Goal: Information Seeking & Learning: Learn about a topic

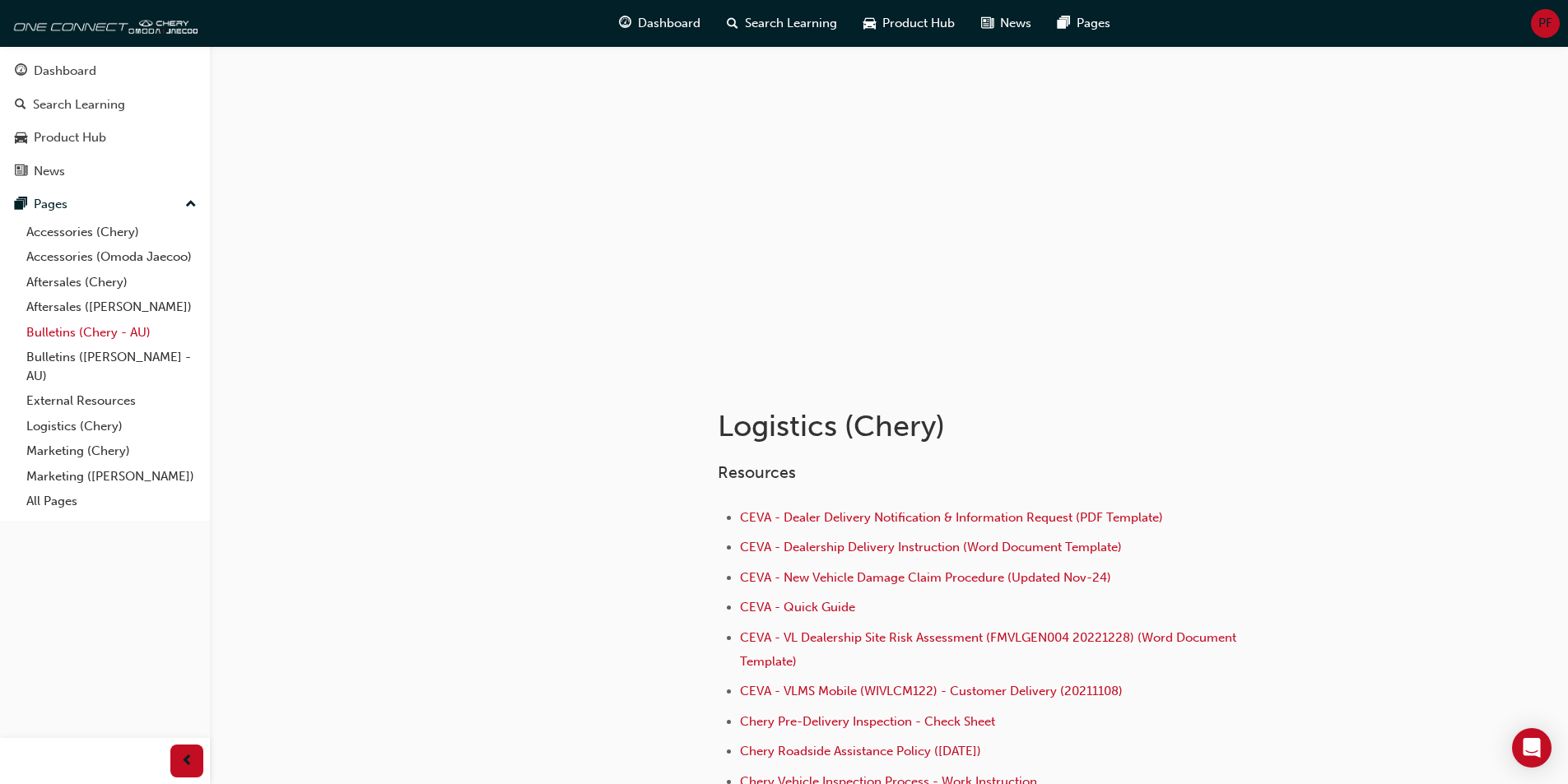
click at [118, 325] on link "Bulletins (Chery - AU)" at bounding box center [111, 333] width 184 height 25
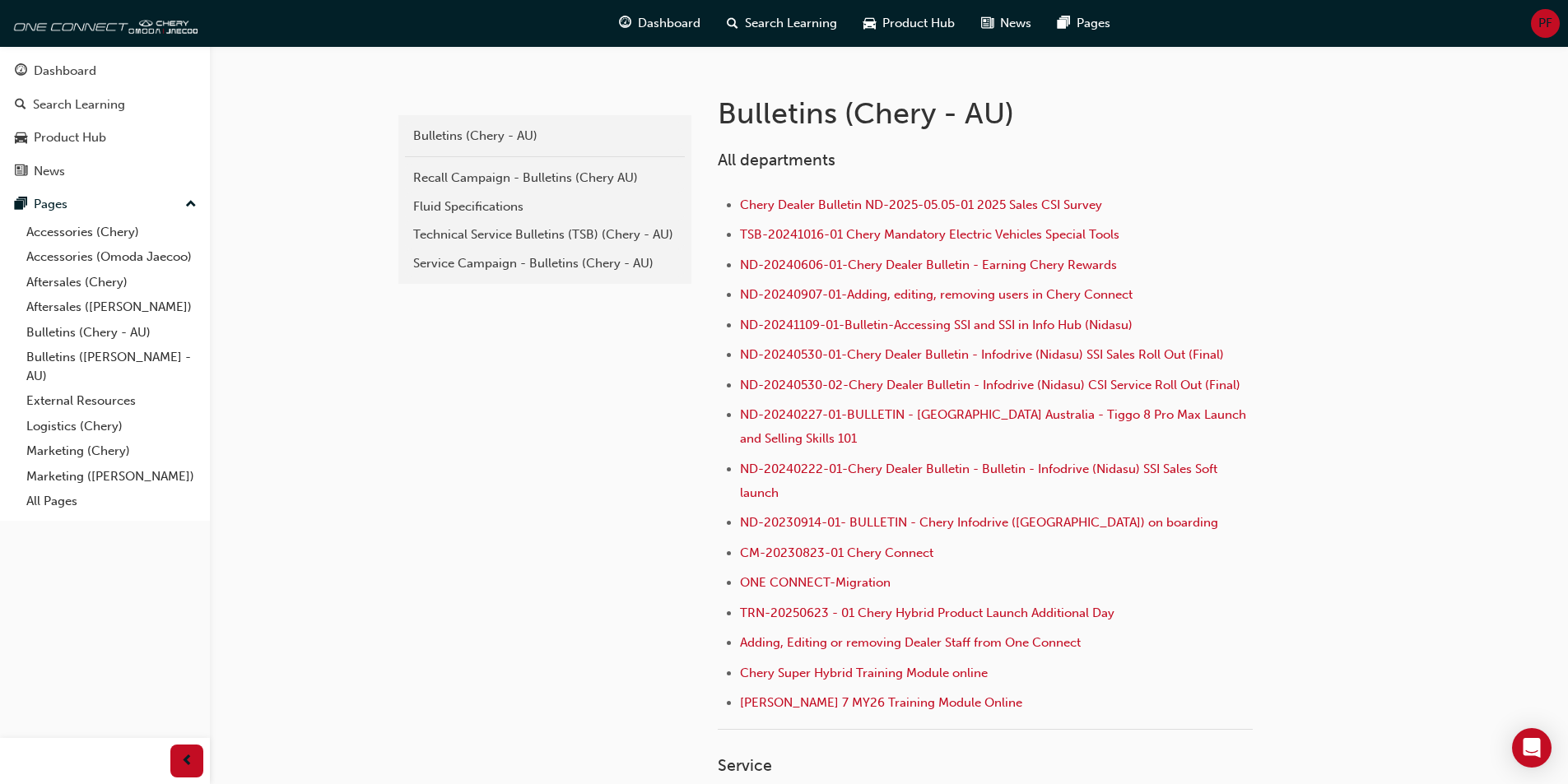
scroll to position [329, 0]
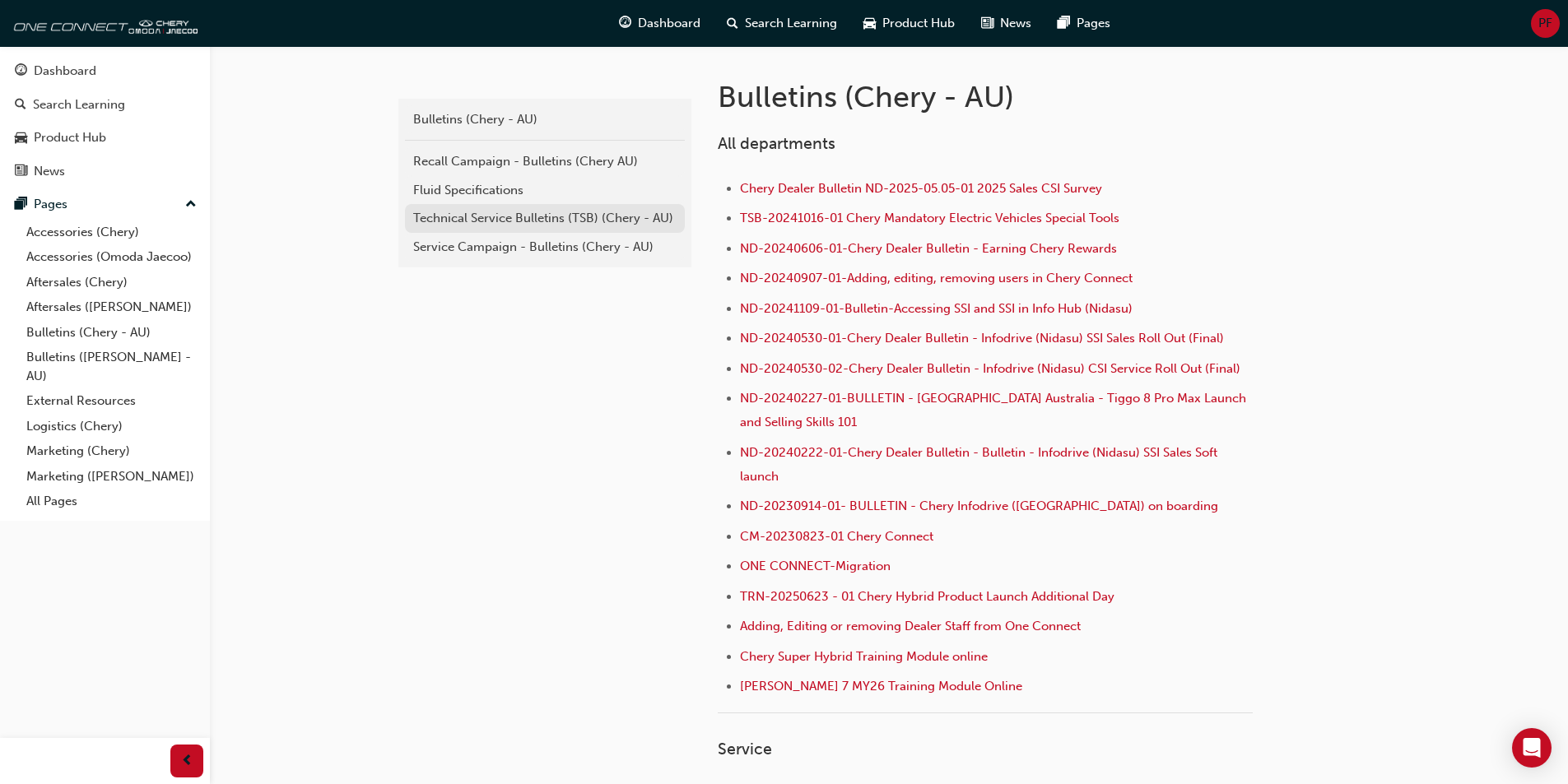
click at [553, 221] on div "Technical Service Bulletins (TSB) (Chery - AU)" at bounding box center [545, 219] width 263 height 19
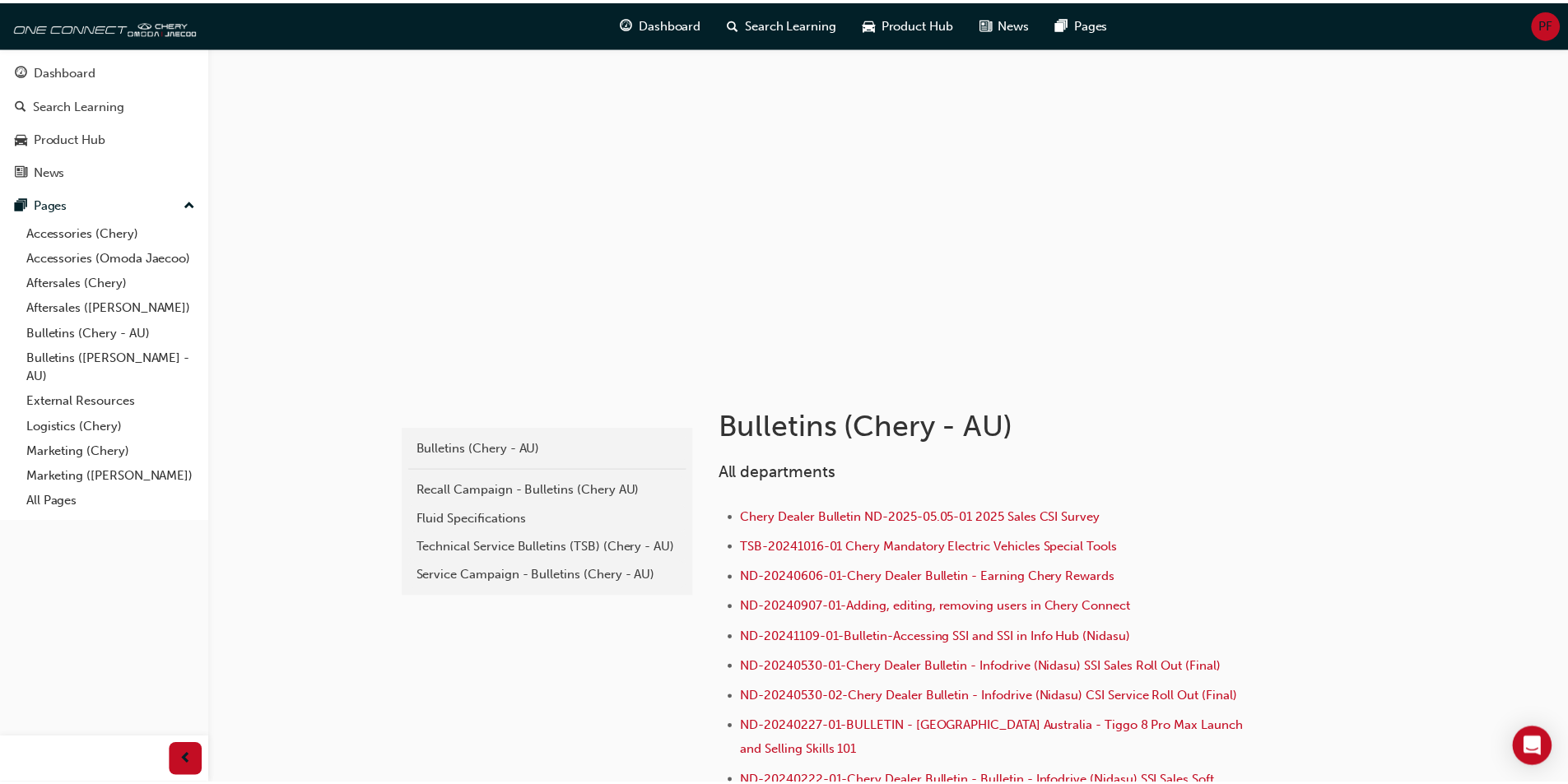
scroll to position [329, 0]
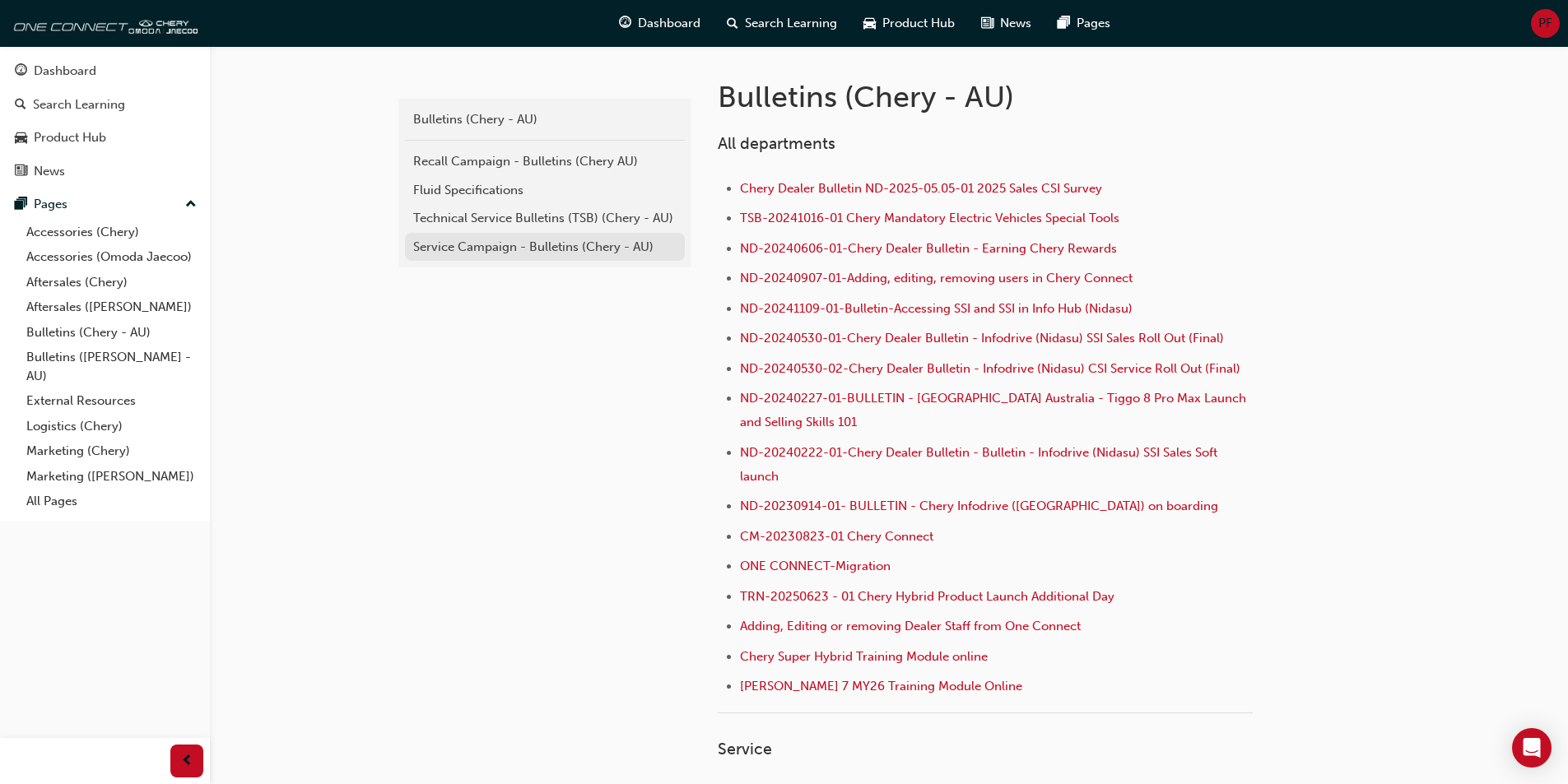
click at [487, 256] on link "Service Campaign - Bulletins (Chery - AU)" at bounding box center [544, 248] width 280 height 29
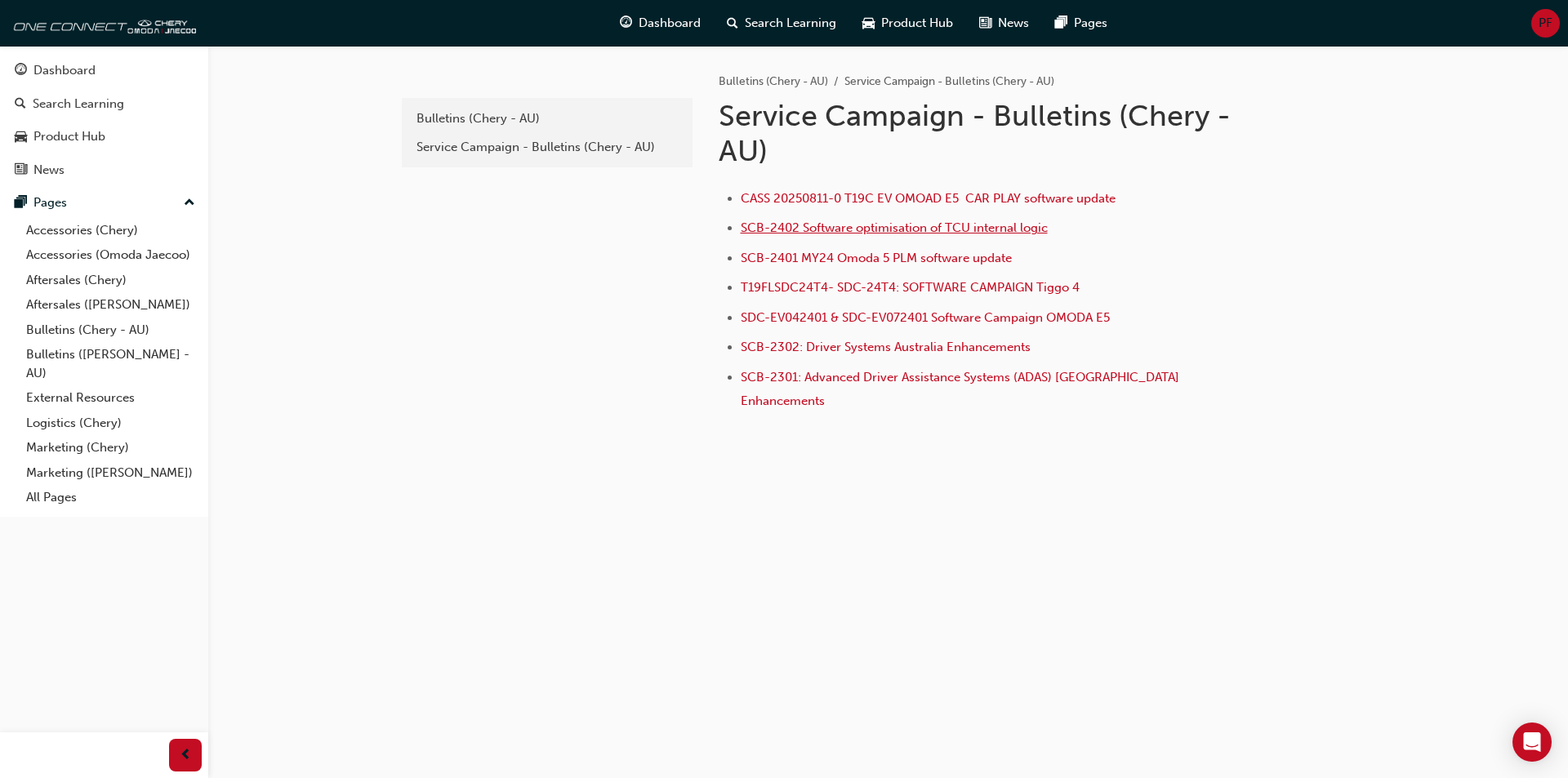
click at [967, 227] on span "SCB-2402 Software optimisation of TCU internal logic" at bounding box center [894, 228] width 307 height 14
click at [1027, 241] on li "SCB-2402 Software optimisation of TCU internal logic" at bounding box center [995, 230] width 509 height 24
click at [1133, 236] on li "SCB-2402 Software optimisation of TCU internal logic" at bounding box center [995, 230] width 509 height 24
click at [953, 232] on span "SCB-2402 Software optimisation of TCU internal logic" at bounding box center [894, 228] width 307 height 14
